Goal: Information Seeking & Learning: Compare options

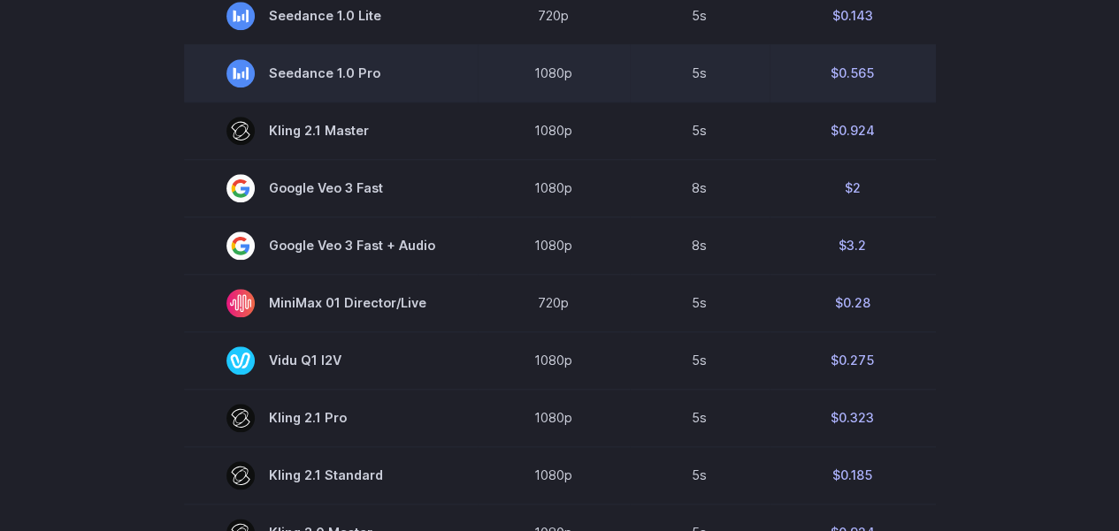
scroll to position [796, 0]
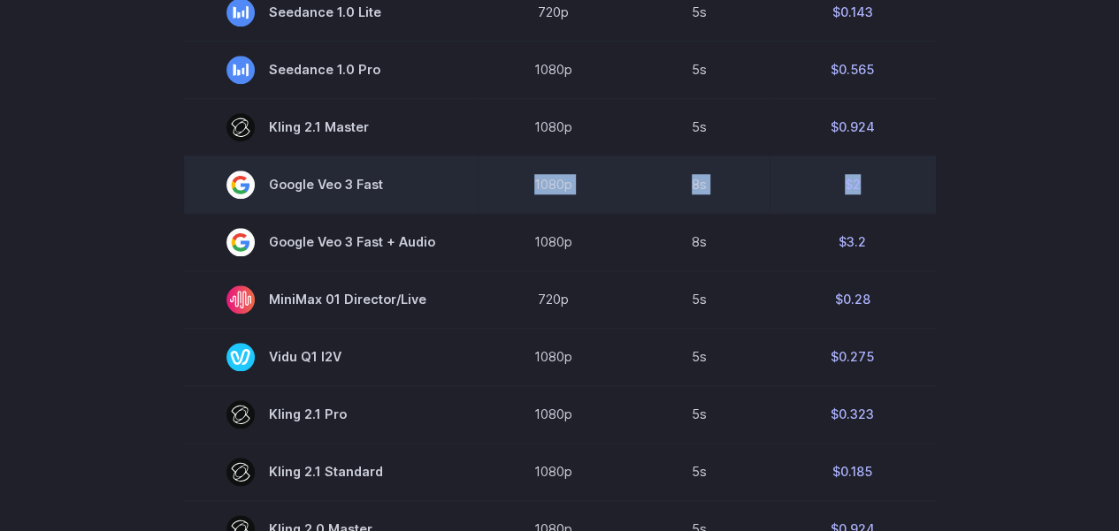
drag, startPoint x: 860, startPoint y: 186, endPoint x: 525, endPoint y: 187, distance: 334.3
click at [525, 187] on tr "Google Veo 3 Fast 1080p 8s $2" at bounding box center [560, 184] width 752 height 57
drag, startPoint x: 359, startPoint y: 190, endPoint x: 395, endPoint y: 188, distance: 36.3
click at [395, 188] on span "Google Veo 3 Fast" at bounding box center [330, 185] width 209 height 28
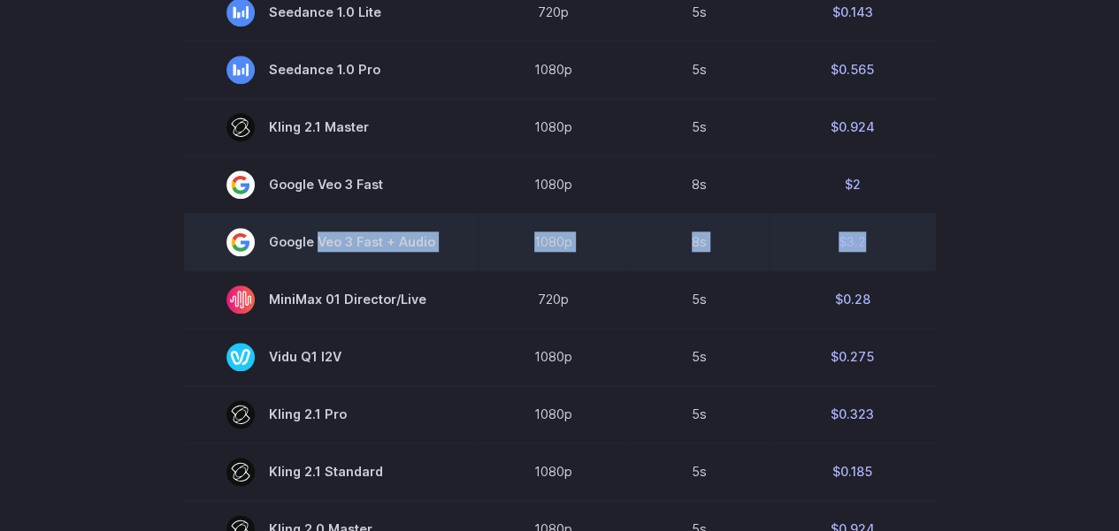
drag, startPoint x: 880, startPoint y: 246, endPoint x: 317, endPoint y: 248, distance: 563.3
click at [317, 248] on tr "Google Veo 3 Fast + Audio 1080p 8s $3.2" at bounding box center [560, 241] width 752 height 57
click at [707, 247] on td "8s" at bounding box center [700, 241] width 140 height 57
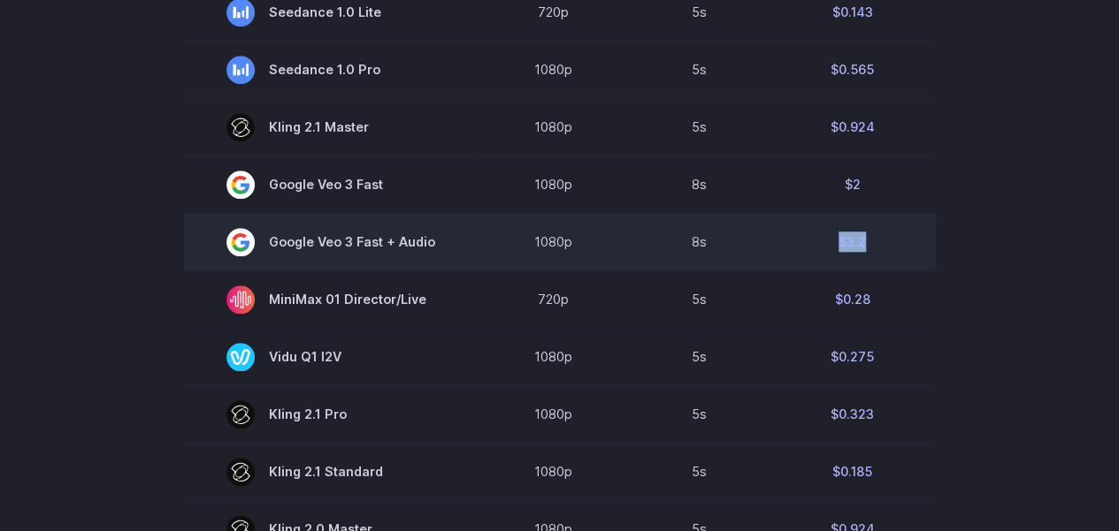
drag, startPoint x: 834, startPoint y: 243, endPoint x: 882, endPoint y: 241, distance: 47.8
click at [882, 241] on td "$3.2" at bounding box center [852, 241] width 166 height 57
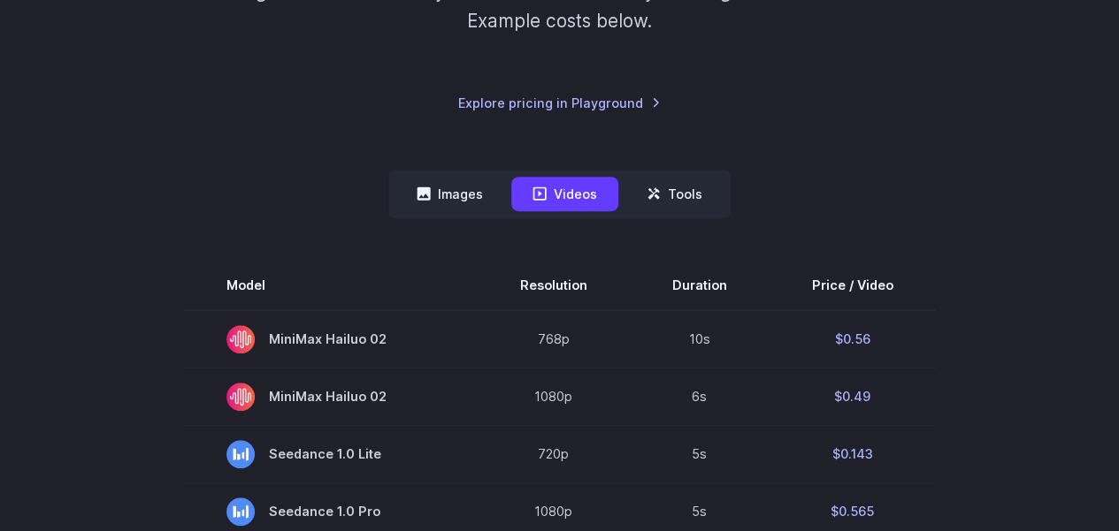
scroll to position [531, 0]
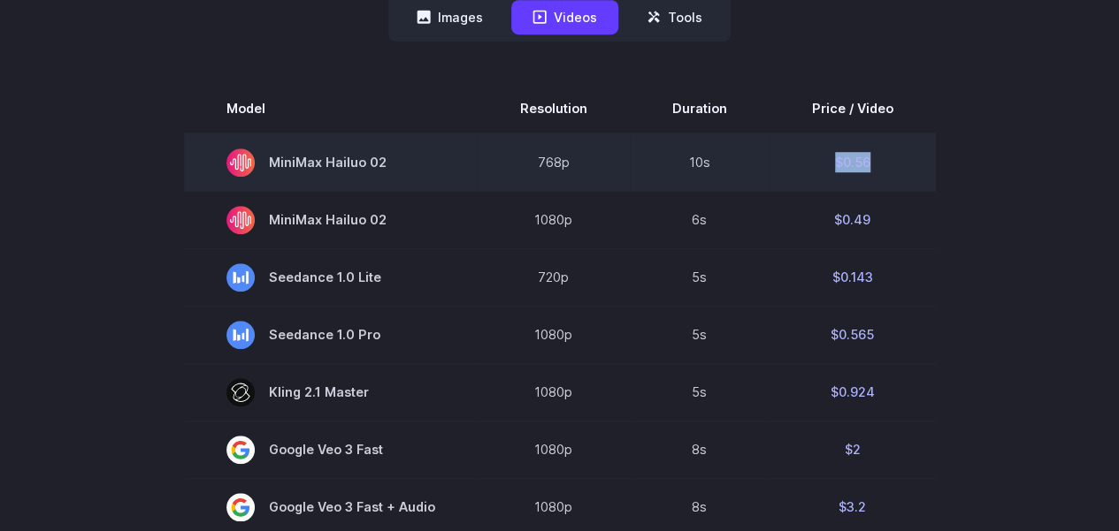
drag, startPoint x: 868, startPoint y: 162, endPoint x: 815, endPoint y: 162, distance: 53.1
click at [815, 162] on td "$0.56" at bounding box center [852, 163] width 166 height 58
drag, startPoint x: 709, startPoint y: 167, endPoint x: 654, endPoint y: 170, distance: 55.8
click at [654, 170] on td "10s" at bounding box center [700, 163] width 140 height 58
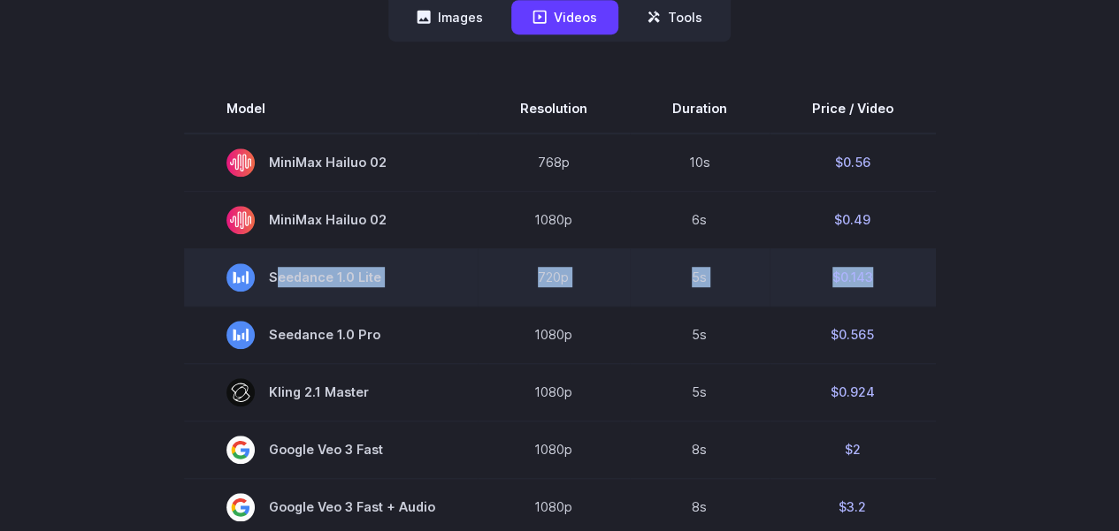
drag, startPoint x: 877, startPoint y: 277, endPoint x: 403, endPoint y: 287, distance: 474.1
click at [403, 287] on tr "Seedance 1.0 Lite 720p 5s $0.143" at bounding box center [560, 276] width 752 height 57
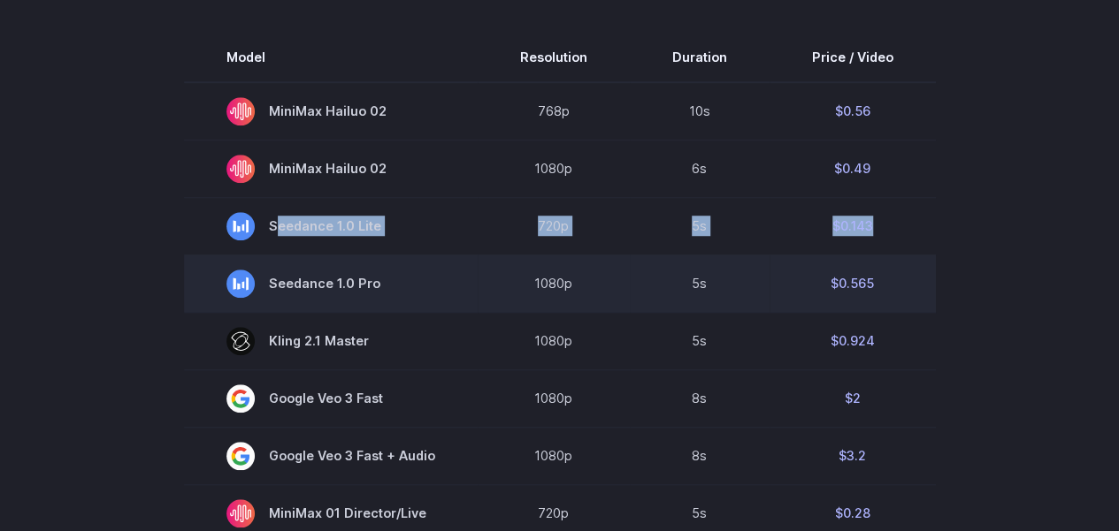
scroll to position [619, 0]
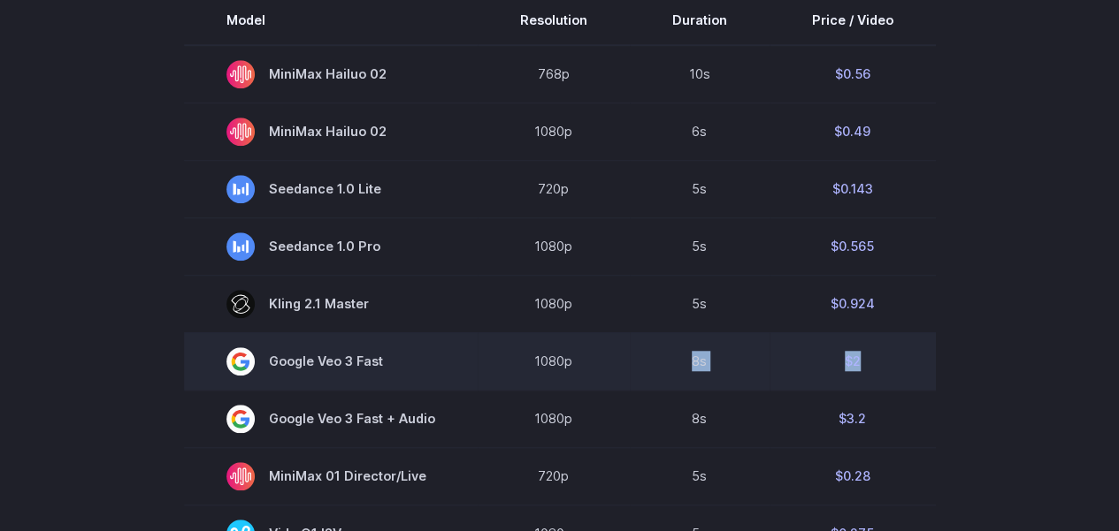
drag, startPoint x: 860, startPoint y: 361, endPoint x: 663, endPoint y: 361, distance: 197.2
click at [663, 361] on tr "Google Veo 3 Fast 1080p 8s $2" at bounding box center [560, 361] width 752 height 57
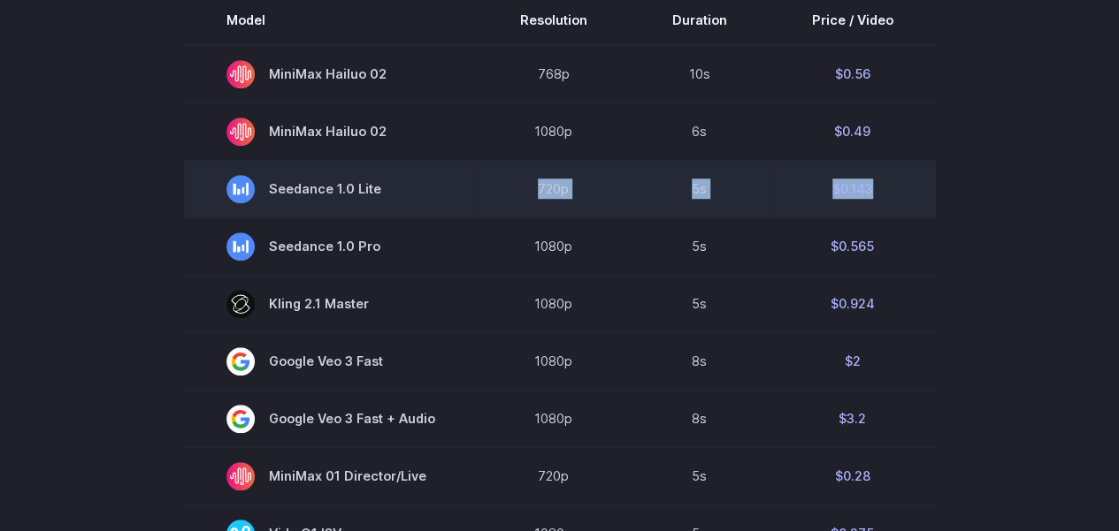
drag, startPoint x: 885, startPoint y: 185, endPoint x: 485, endPoint y: 190, distance: 400.6
click at [485, 190] on tr "Seedance 1.0 Lite 720p 5s $0.143" at bounding box center [560, 188] width 752 height 57
click at [357, 193] on span "Seedance 1.0 Lite" at bounding box center [330, 189] width 209 height 28
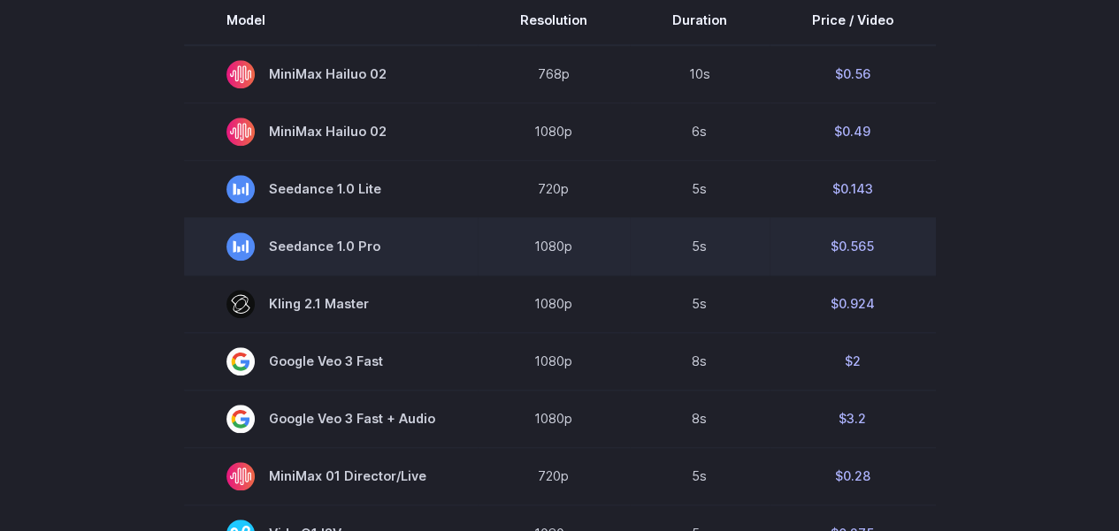
click at [350, 252] on span "Seedance 1.0 Pro" at bounding box center [330, 247] width 209 height 28
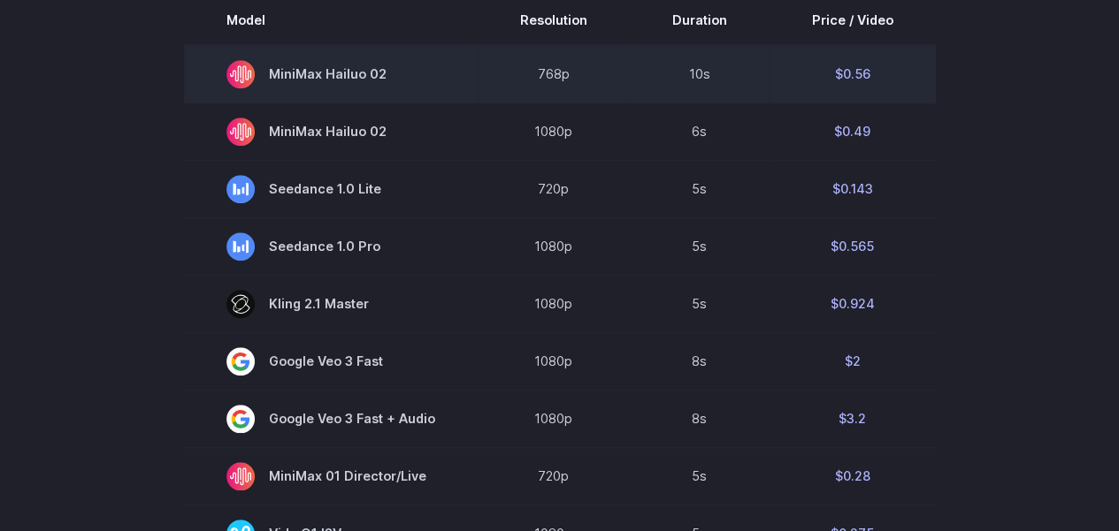
click at [370, 66] on span "MiniMax Hailuo 02" at bounding box center [330, 74] width 209 height 28
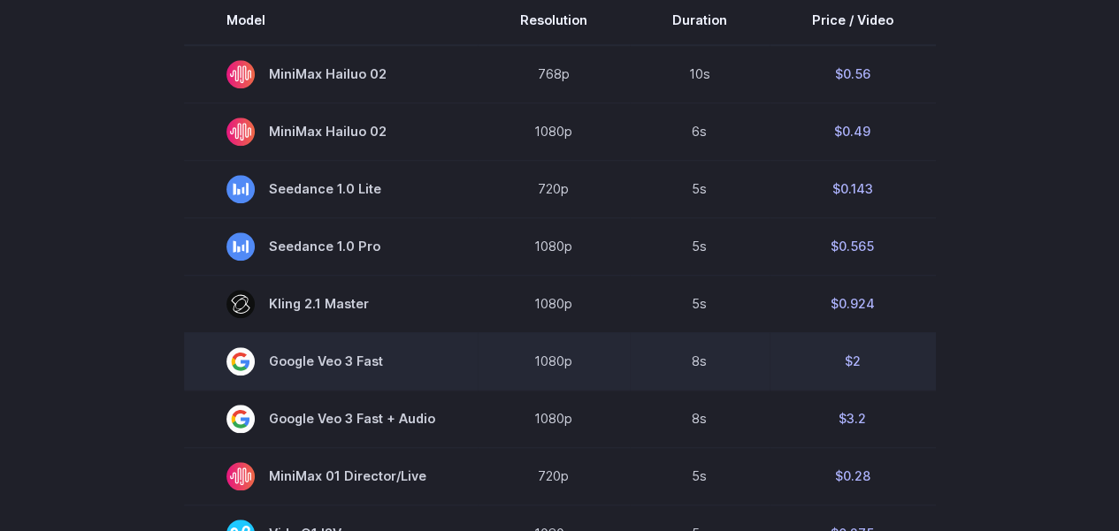
click at [327, 363] on span "Google Veo 3 Fast" at bounding box center [330, 362] width 209 height 28
drag, startPoint x: 460, startPoint y: 365, endPoint x: 875, endPoint y: 360, distance: 415.7
click at [875, 360] on tr "Google Veo 3 Fast 1080p 8s $2" at bounding box center [560, 361] width 752 height 57
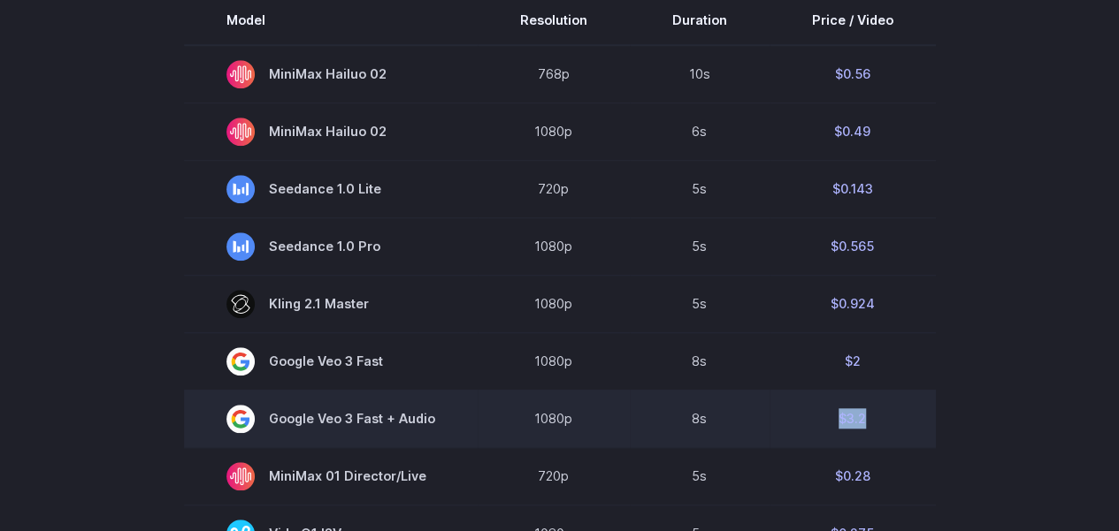
drag, startPoint x: 877, startPoint y: 426, endPoint x: 829, endPoint y: 426, distance: 47.8
click at [829, 426] on td "$3.2" at bounding box center [852, 418] width 166 height 57
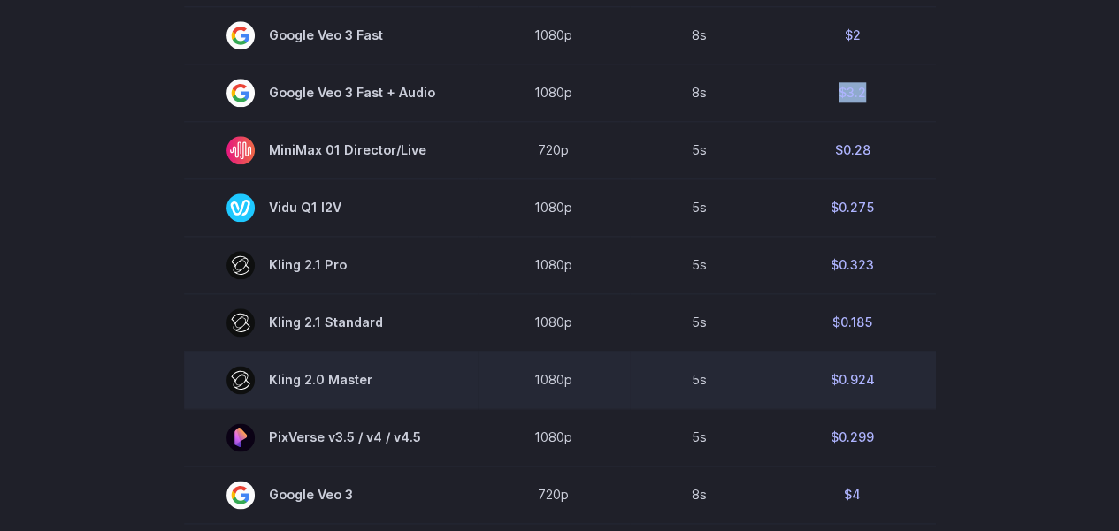
scroll to position [973, 0]
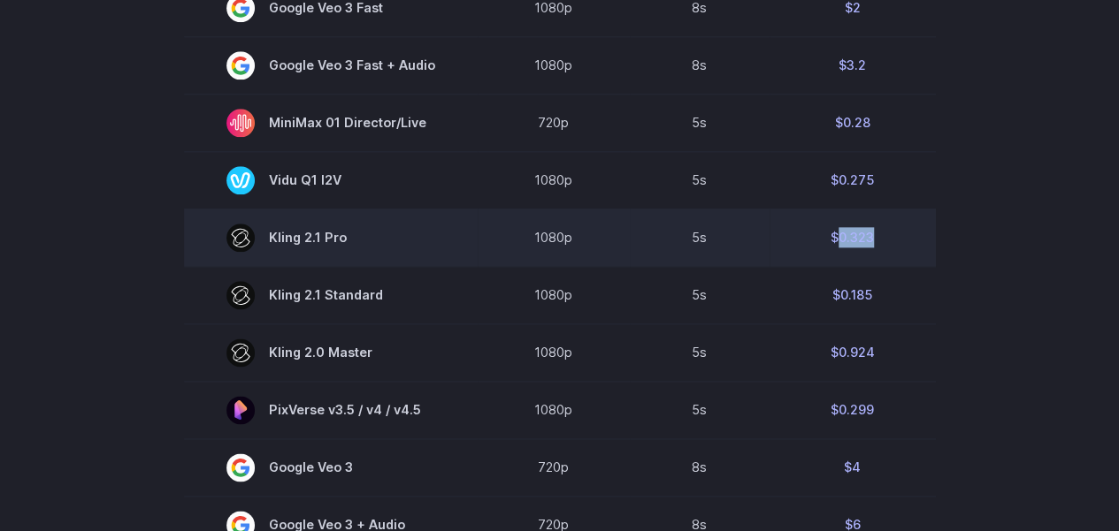
drag, startPoint x: 832, startPoint y: 241, endPoint x: 896, endPoint y: 240, distance: 63.7
click at [896, 240] on td "$0.323" at bounding box center [852, 237] width 166 height 57
click at [828, 241] on td "$0.323" at bounding box center [852, 237] width 166 height 57
drag, startPoint x: 881, startPoint y: 240, endPoint x: 789, endPoint y: 240, distance: 92.0
click at [789, 240] on td "$0.323" at bounding box center [852, 237] width 166 height 57
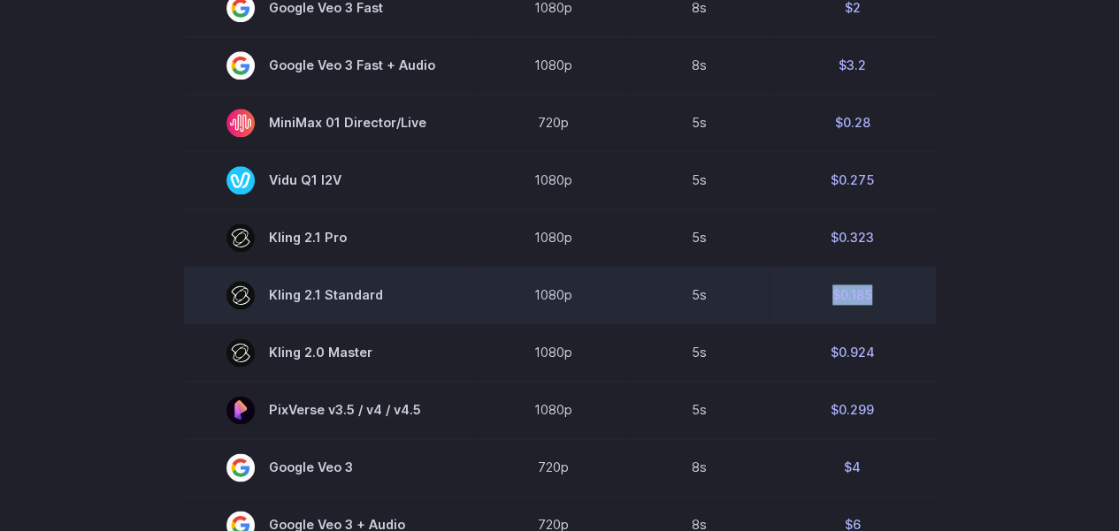
drag, startPoint x: 898, startPoint y: 300, endPoint x: 788, endPoint y: 300, distance: 110.5
click at [788, 300] on td "$0.185" at bounding box center [852, 294] width 166 height 57
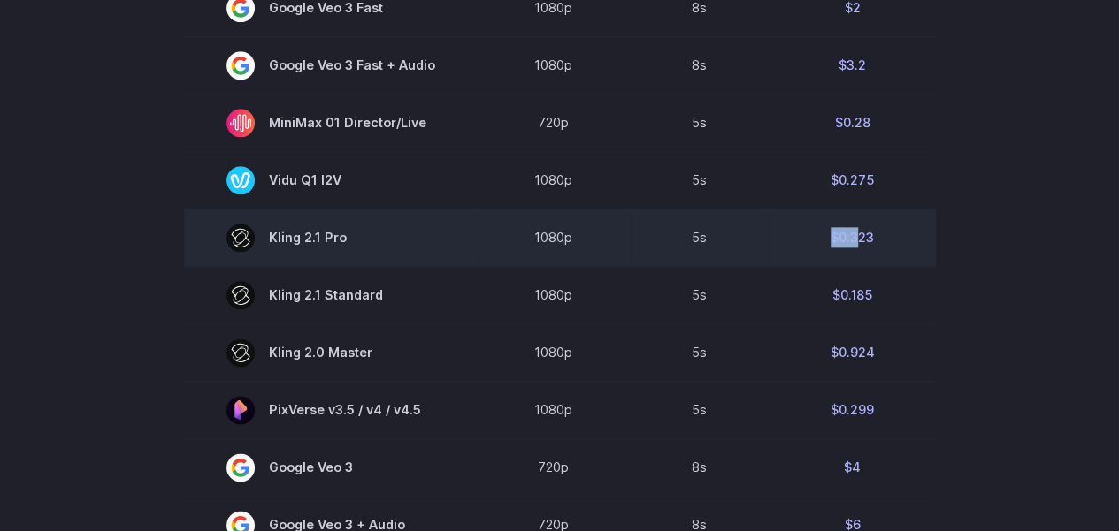
drag, startPoint x: 824, startPoint y: 245, endPoint x: 784, endPoint y: 245, distance: 39.8
click at [785, 245] on td "$0.323" at bounding box center [852, 237] width 166 height 57
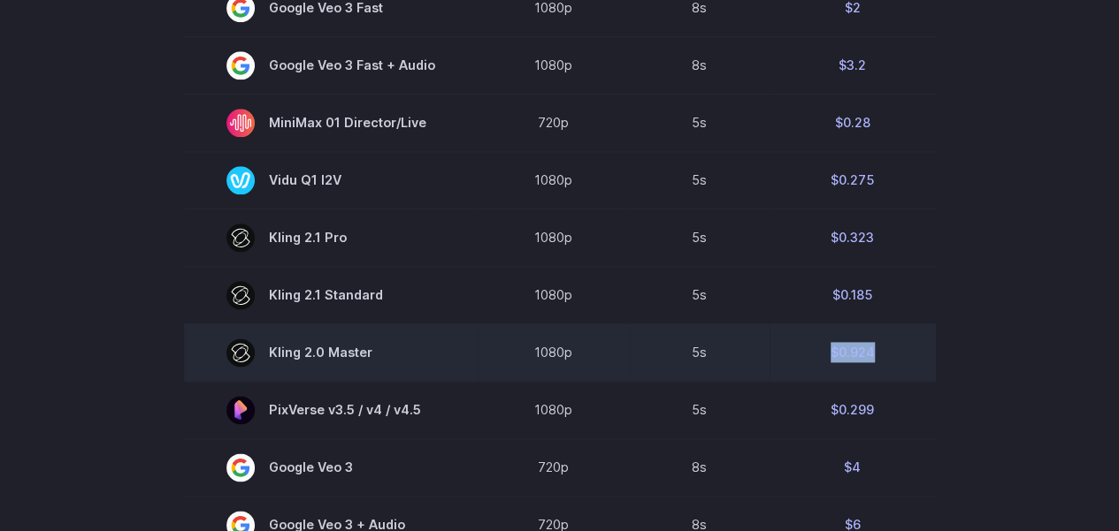
drag, startPoint x: 874, startPoint y: 350, endPoint x: 784, endPoint y: 353, distance: 90.2
click at [784, 353] on td "$0.924" at bounding box center [852, 352] width 166 height 57
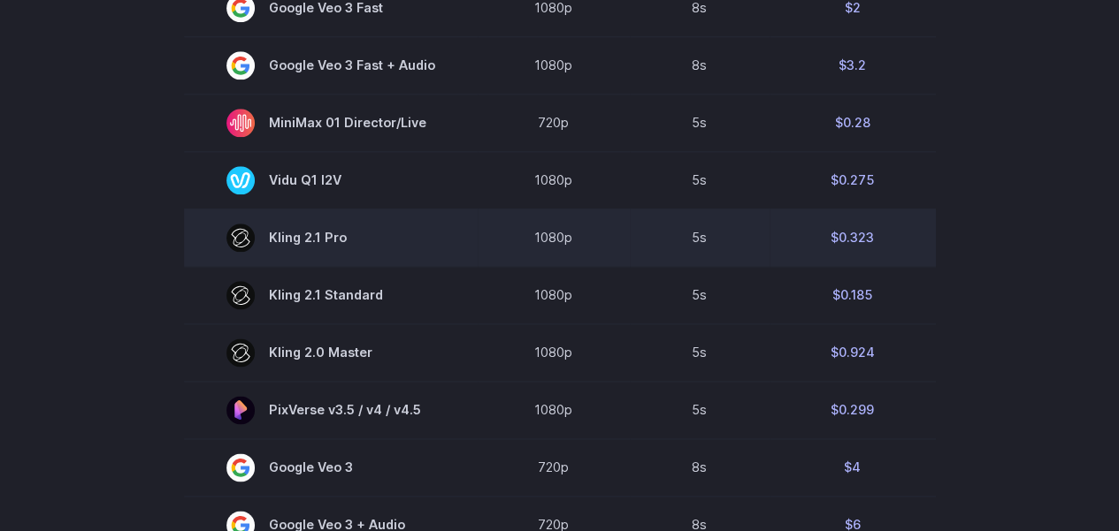
click at [845, 233] on td "$0.323" at bounding box center [852, 237] width 166 height 57
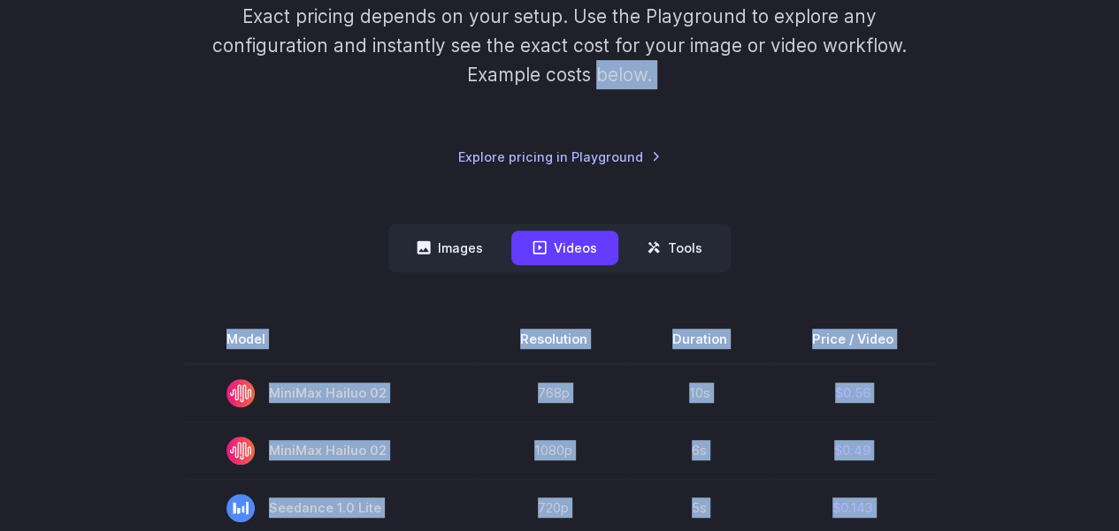
scroll to position [0, 0]
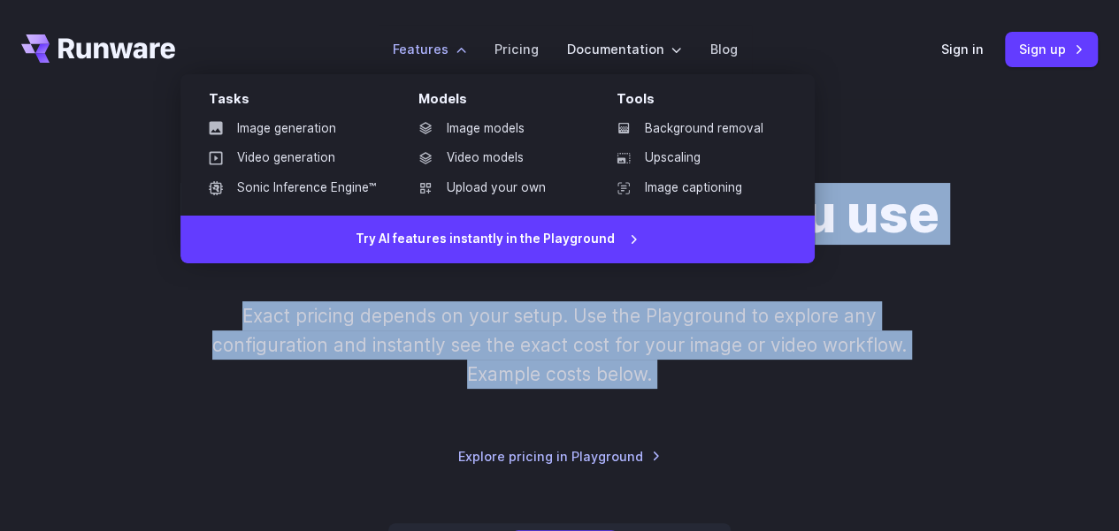
drag, startPoint x: 269, startPoint y: 65, endPoint x: 409, endPoint y: 66, distance: 139.7
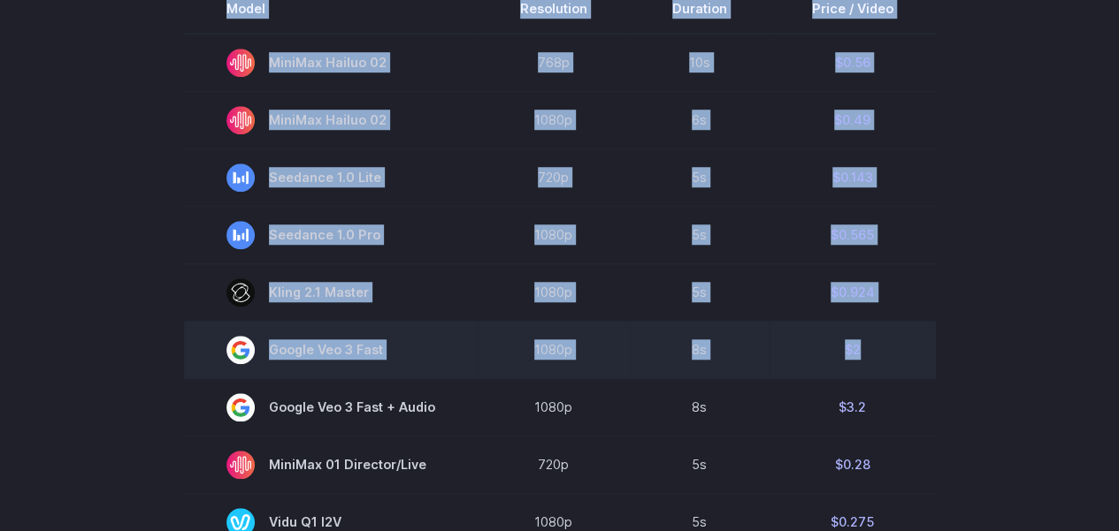
scroll to position [707, 0]
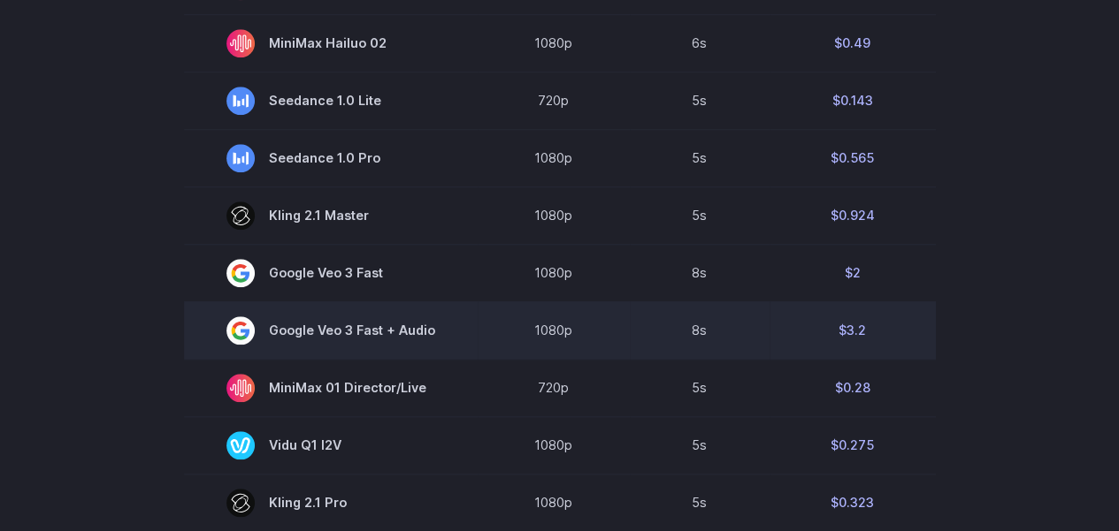
click at [416, 325] on span "Google Veo 3 Fast + Audio" at bounding box center [330, 331] width 209 height 28
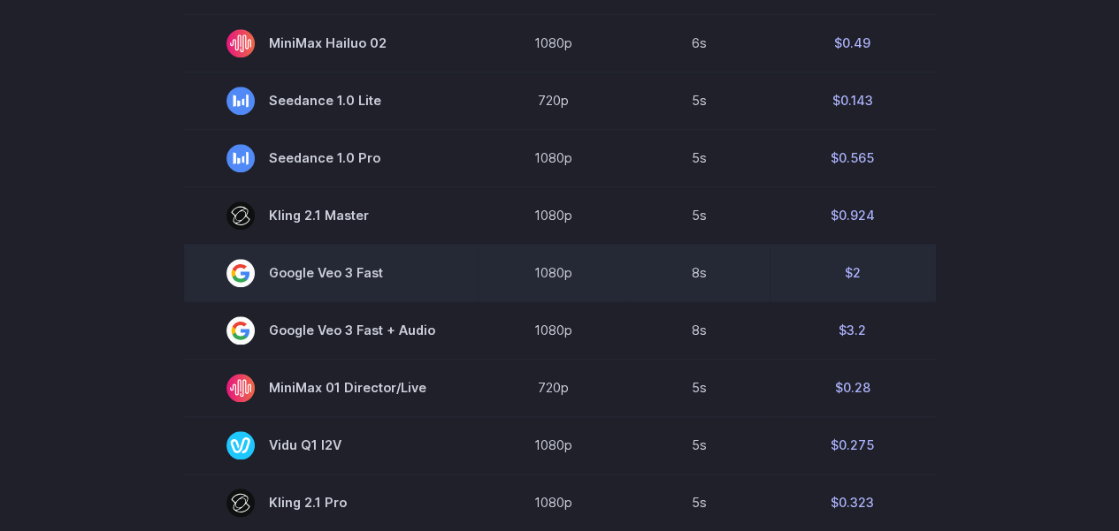
click at [445, 284] on td "Google Veo 3 Fast" at bounding box center [331, 272] width 294 height 57
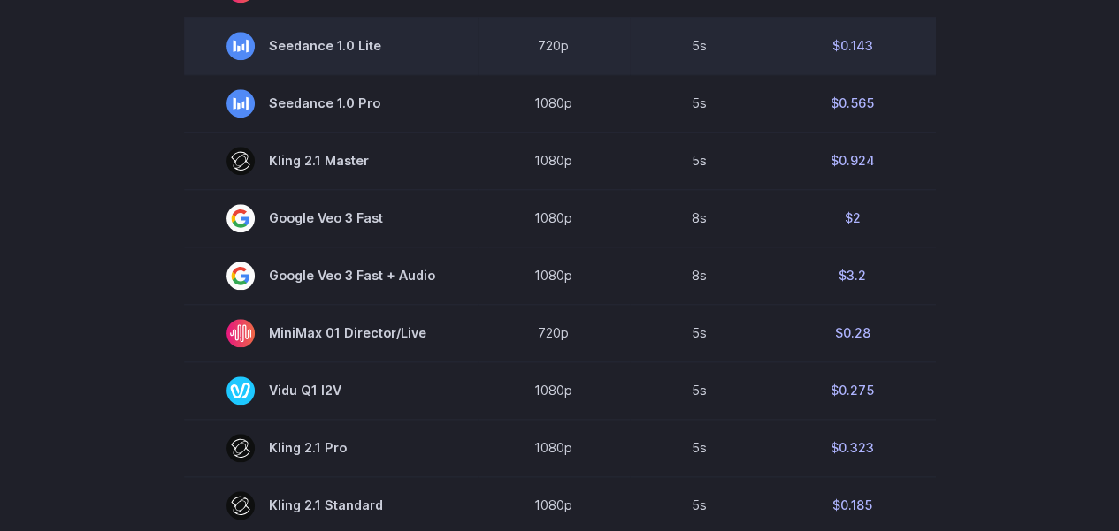
scroll to position [0, 0]
